Goal: Find contact information: Find contact information

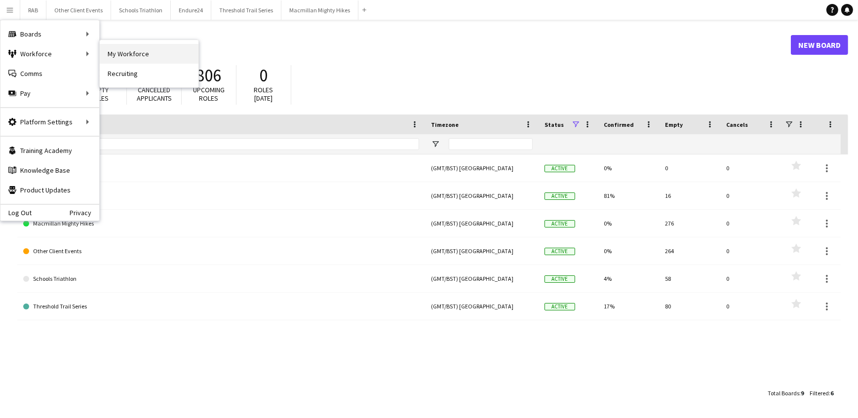
click at [119, 50] on link "My Workforce" at bounding box center [149, 54] width 99 height 20
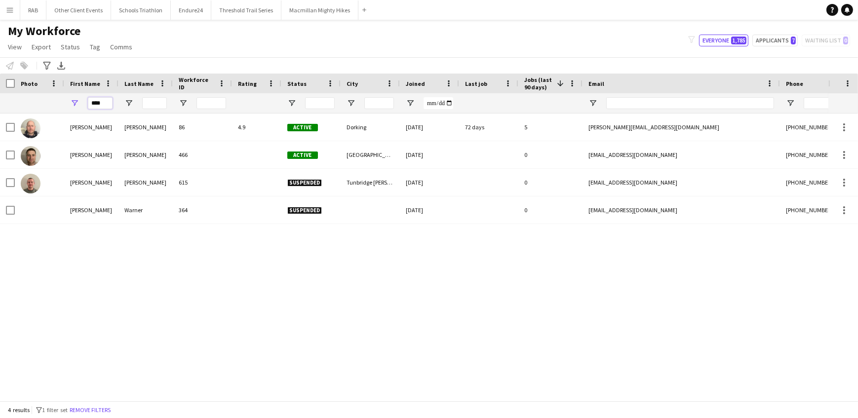
drag, startPoint x: 106, startPoint y: 102, endPoint x: 71, endPoint y: 104, distance: 35.1
click at [73, 104] on div "****" at bounding box center [91, 103] width 54 height 20
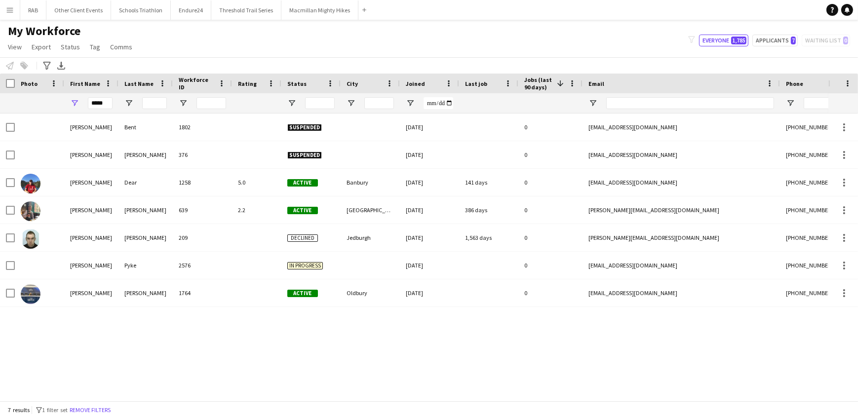
click at [69, 348] on div "[PERSON_NAME] 1802 Suspended [DATE] 0 [EMAIL_ADDRESS][DOMAIN_NAME] [PHONE_NUMBE…" at bounding box center [414, 254] width 829 height 280
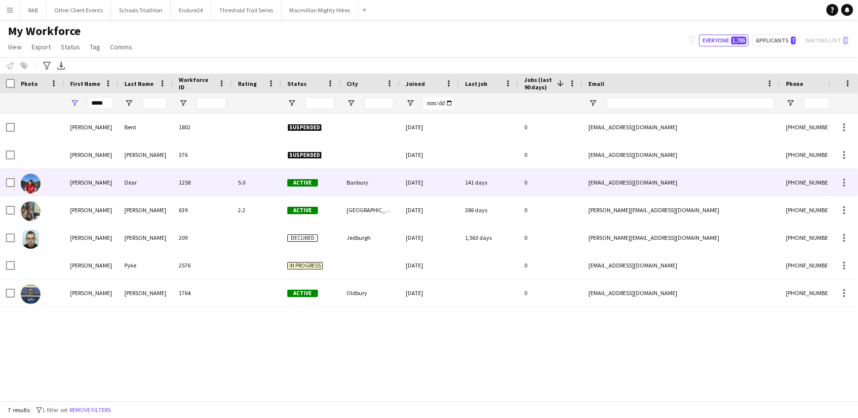
click at [84, 186] on div "[PERSON_NAME]" at bounding box center [91, 182] width 54 height 27
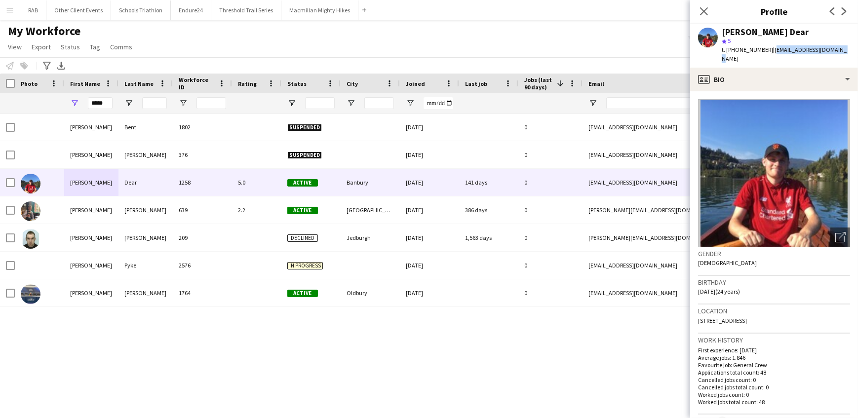
drag, startPoint x: 830, startPoint y: 50, endPoint x: 768, endPoint y: 50, distance: 61.7
click at [768, 50] on span "| [EMAIL_ADDRESS][DOMAIN_NAME]" at bounding box center [784, 54] width 125 height 16
copy span "[EMAIL_ADDRESS][DOMAIN_NAME]"
drag, startPoint x: 108, startPoint y: 101, endPoint x: 63, endPoint y: 105, distance: 45.6
click at [63, 105] on div "*****" at bounding box center [535, 103] width 1071 height 20
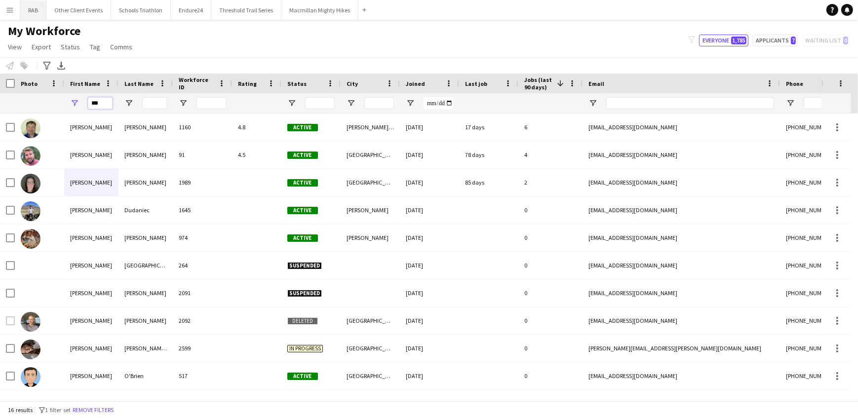
type input "***"
click at [30, 6] on button "RAB Close" at bounding box center [33, 9] width 26 height 19
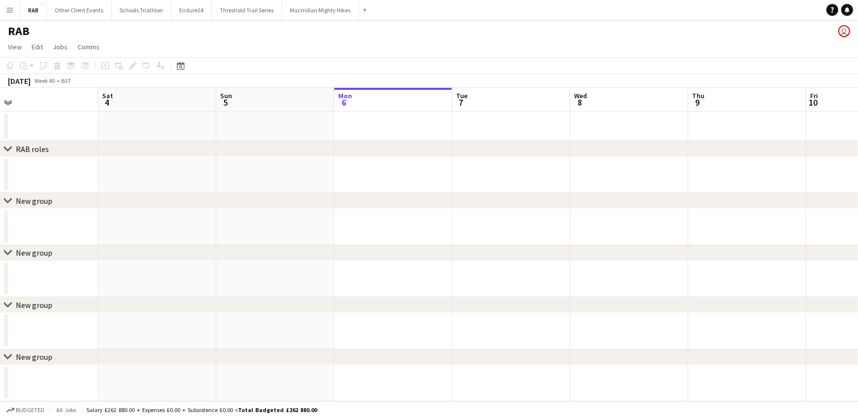
scroll to position [0, 261]
drag, startPoint x: 149, startPoint y: 98, endPoint x: 360, endPoint y: 119, distance: 212.4
click at [360, 119] on app-calendar-viewport "Wed 1 Thu 2 Fri 3 Sat 4 Sun 5 Mon 6 Tue 7 Wed 8 Thu 9 Fri 10 Sat 11 Sun 12 Mon …" at bounding box center [429, 245] width 858 height 314
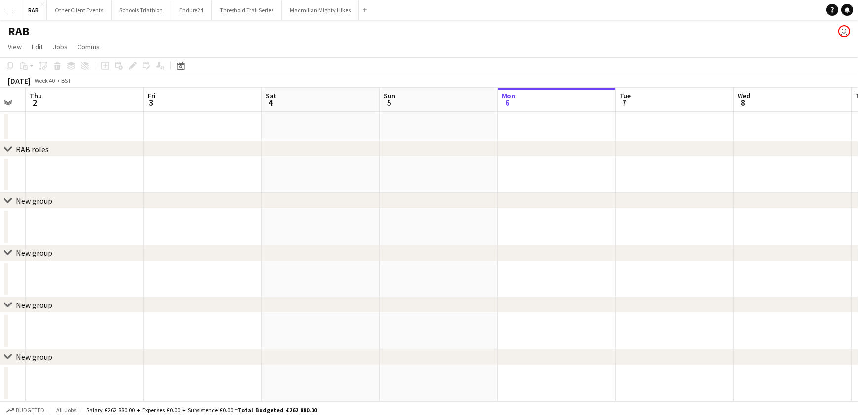
drag, startPoint x: 425, startPoint y: 110, endPoint x: 746, endPoint y: 106, distance: 321.0
click at [734, 108] on app-calendar-viewport "Tue 30 Wed 1 Thu 2 Fri 3 Sat 4 Sun 5 Mon 6 Tue 7 Wed 8 Thu 9 Fri 10 Sat 11 Sun …" at bounding box center [429, 245] width 858 height 314
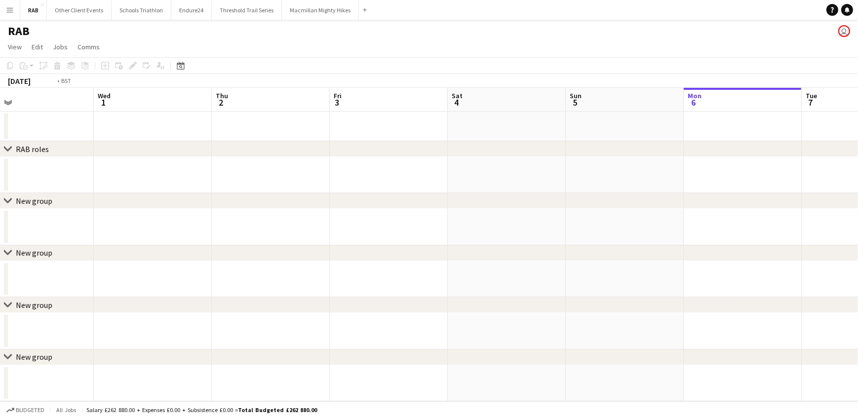
drag, startPoint x: 465, startPoint y: 108, endPoint x: 743, endPoint y: 96, distance: 278.8
click at [707, 101] on app-calendar-viewport "Sun 28 Mon 29 Tue 30 Wed 1 Thu 2 Fri 3 Sat 4 Sun 5 Mon 6 Tue 7 Wed 8 Thu 9 Fri …" at bounding box center [429, 245] width 858 height 314
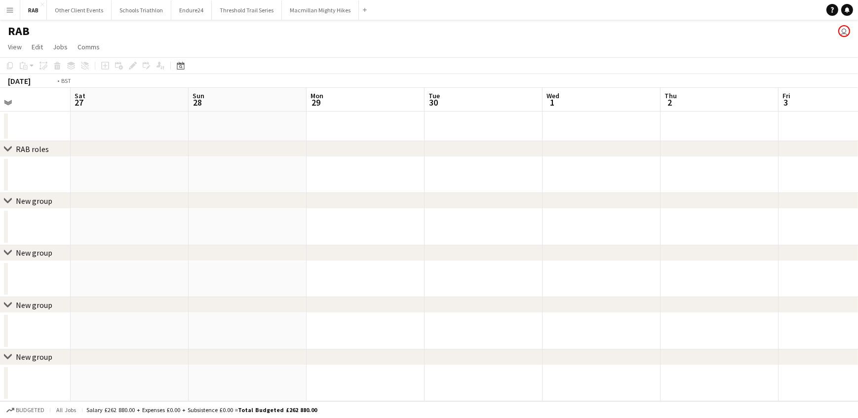
drag, startPoint x: 251, startPoint y: 114, endPoint x: 839, endPoint y: 92, distance: 587.5
click at [839, 92] on app-calendar-viewport "Wed 24 Thu 25 Fri 26 Sat 27 Sun 28 Mon 29 Tue 30 Wed 1 Thu 2 Fri 3 Sat 4 Sun 5 …" at bounding box center [429, 245] width 858 height 314
drag, startPoint x: 236, startPoint y: 113, endPoint x: 858, endPoint y: 88, distance: 622.2
click at [858, 95] on app-calendar-viewport "Wed 17 Thu 18 Fri 19 Sat 20 Sun 21 Mon 22 Tue 23 Wed 24 Thu 25 Fri 26 Sat 27 Su…" at bounding box center [429, 245] width 858 height 314
drag, startPoint x: 378, startPoint y: 108, endPoint x: 823, endPoint y: 107, distance: 444.4
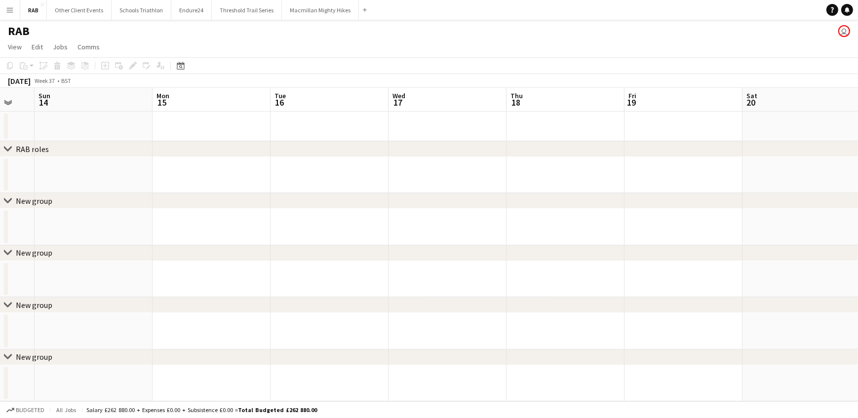
click at [823, 108] on app-calendar-viewport "Fri 12 Sat 13 Sun 14 Mon 15 Tue 16 Wed 17 Thu 18 Fri 19 Sat 20 Sun 21 Mon 22 Tu…" at bounding box center [429, 245] width 858 height 314
click at [183, 67] on icon "Date picker" at bounding box center [181, 66] width 8 height 8
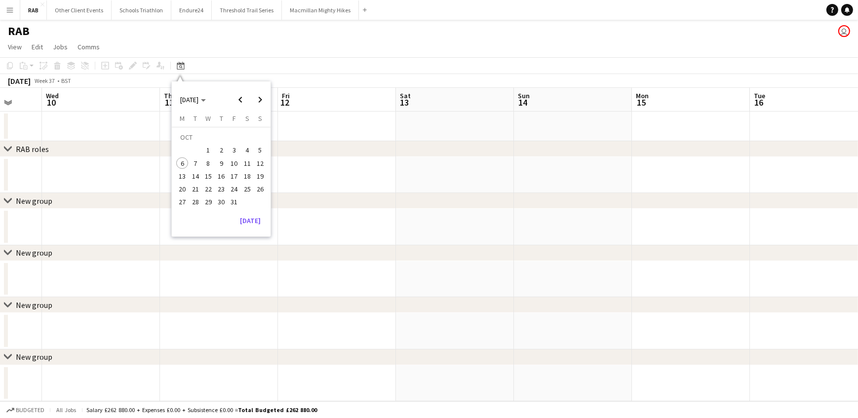
click at [94, 212] on app-date-cell at bounding box center [101, 227] width 118 height 36
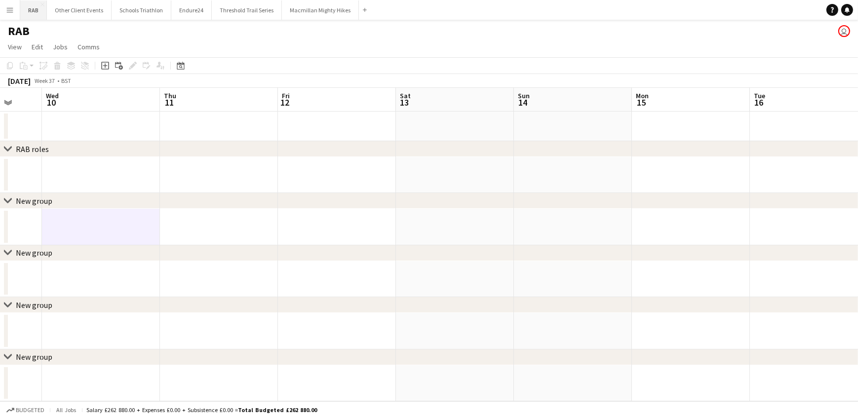
click at [25, 7] on button "RAB Close" at bounding box center [33, 9] width 27 height 19
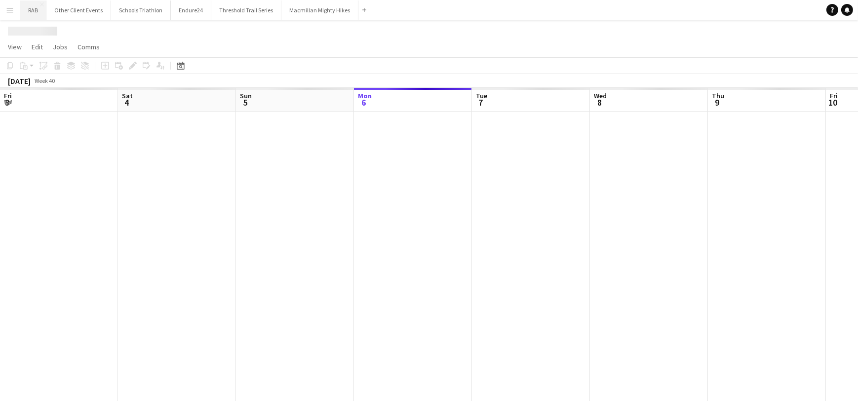
scroll to position [0, 236]
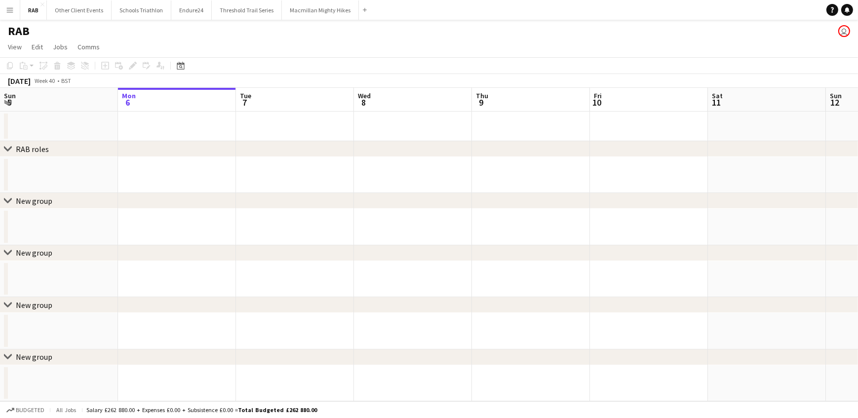
click at [10, 9] on app-icon "Menu" at bounding box center [10, 10] width 8 height 8
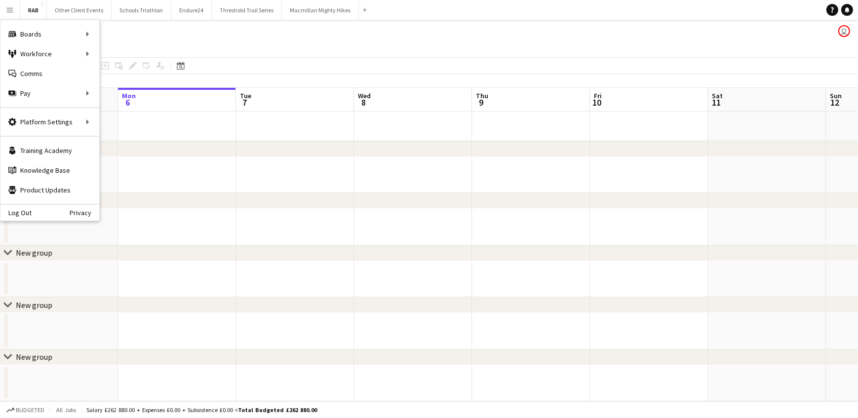
click at [138, 31] on div "RAB user" at bounding box center [429, 29] width 858 height 19
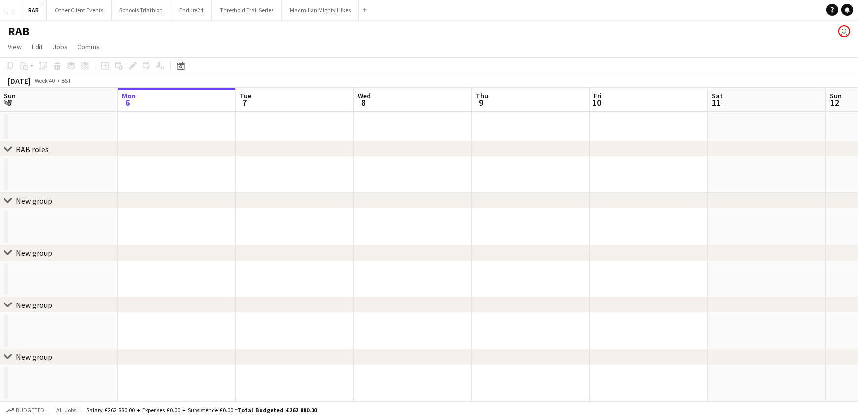
click at [13, 6] on app-icon "Menu" at bounding box center [10, 10] width 8 height 8
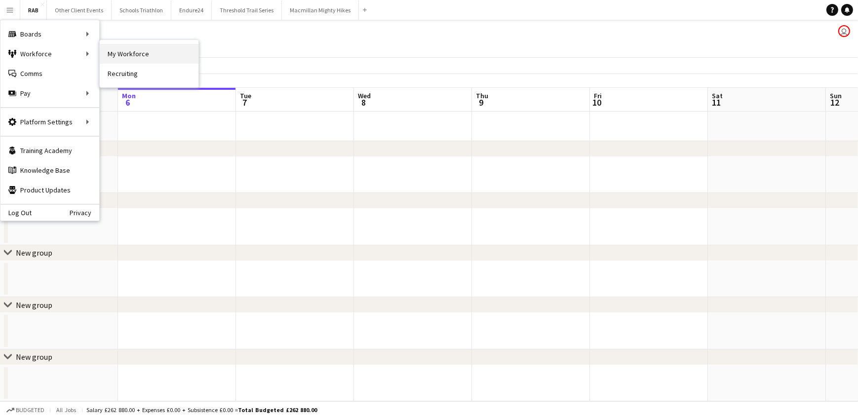
click at [131, 50] on link "My Workforce" at bounding box center [149, 54] width 99 height 20
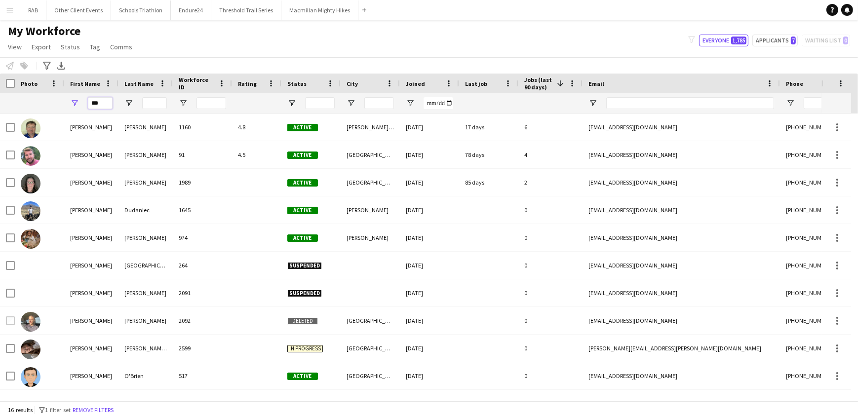
drag, startPoint x: 105, startPoint y: 102, endPoint x: 78, endPoint y: 103, distance: 26.7
click at [78, 103] on div "***" at bounding box center [91, 103] width 54 height 20
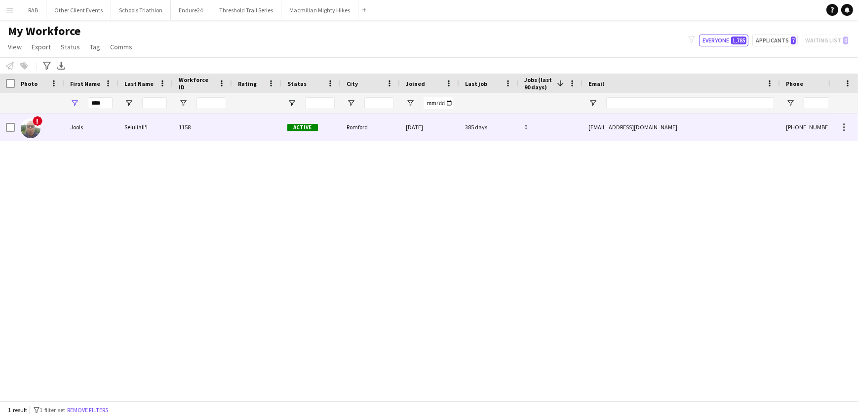
click at [77, 124] on div "Jools" at bounding box center [91, 127] width 54 height 27
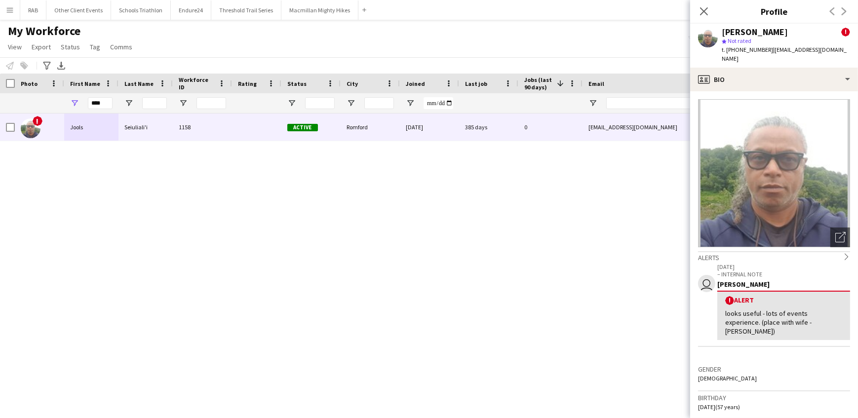
drag, startPoint x: 848, startPoint y: 49, endPoint x: 769, endPoint y: 52, distance: 78.6
click at [769, 52] on span "| [EMAIL_ADDRESS][DOMAIN_NAME]" at bounding box center [784, 54] width 125 height 16
copy span "[EMAIL_ADDRESS]"
drag, startPoint x: 104, startPoint y: 103, endPoint x: 46, endPoint y: 102, distance: 57.8
click at [47, 102] on div "****" at bounding box center [535, 103] width 1071 height 20
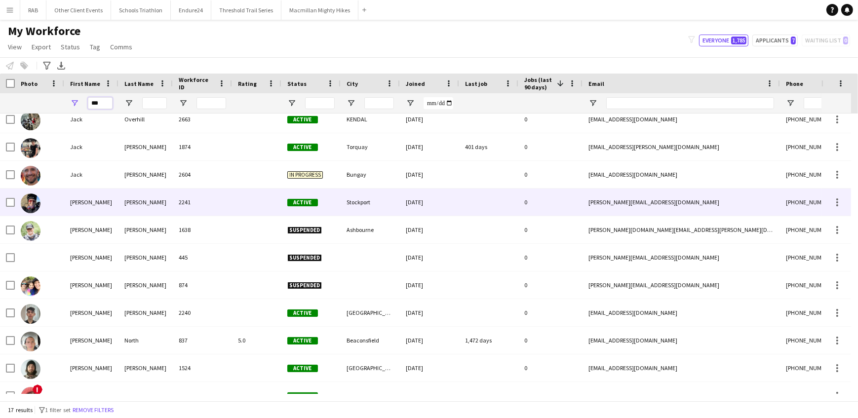
scroll to position [189, 0]
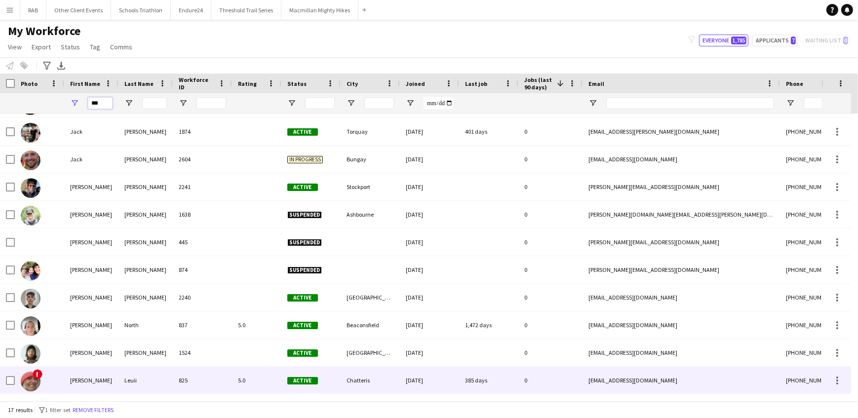
type input "***"
click at [84, 379] on div "[PERSON_NAME]" at bounding box center [91, 380] width 54 height 27
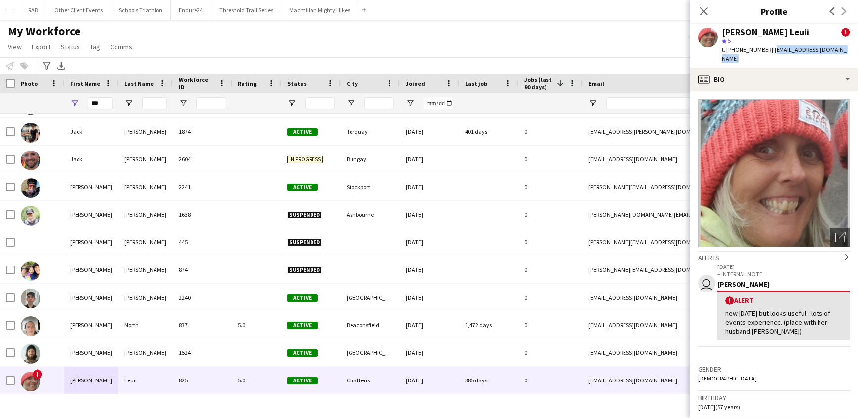
drag, startPoint x: 849, startPoint y: 49, endPoint x: 769, endPoint y: 52, distance: 80.0
click at [769, 52] on div "[PERSON_NAME] Leuii ! star 5 t. [PHONE_NUMBER] | [EMAIL_ADDRESS][DOMAIN_NAME]" at bounding box center [774, 46] width 168 height 44
copy span "[EMAIL_ADDRESS][DOMAIN_NAME]"
drag, startPoint x: 705, startPoint y: 11, endPoint x: 658, endPoint y: 64, distance: 70.3
click at [705, 11] on icon at bounding box center [704, 11] width 8 height 8
